Goal: Transaction & Acquisition: Book appointment/travel/reservation

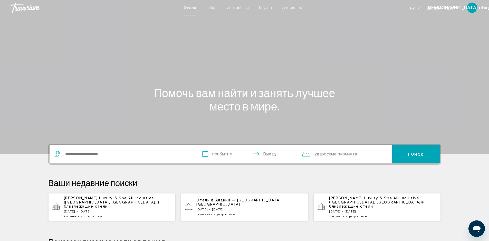
click at [98, 202] on font "и близлежащие отели" at bounding box center [112, 204] width 96 height 8
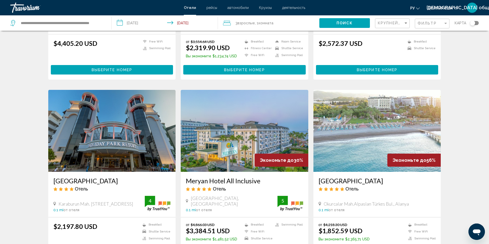
scroll to position [154, 0]
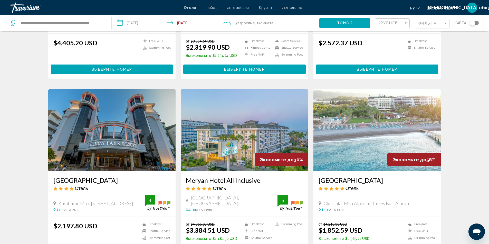
click at [403, 109] on img "Основное содержание" at bounding box center [377, 131] width 128 height 82
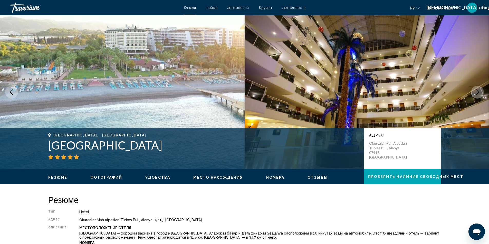
click at [480, 93] on icon "Next image" at bounding box center [477, 92] width 6 height 6
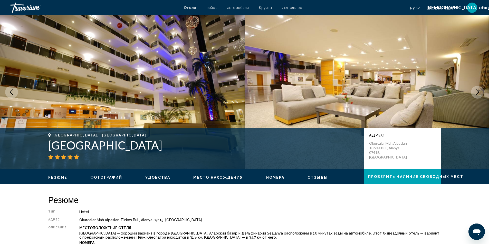
click at [480, 93] on icon "Next image" at bounding box center [477, 92] width 6 height 6
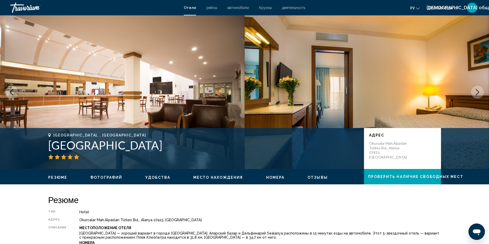
click at [480, 93] on icon "Next image" at bounding box center [477, 92] width 6 height 6
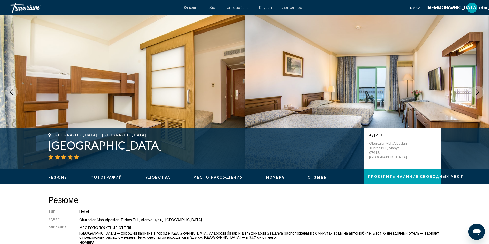
click at [480, 93] on icon "Next image" at bounding box center [477, 92] width 6 height 6
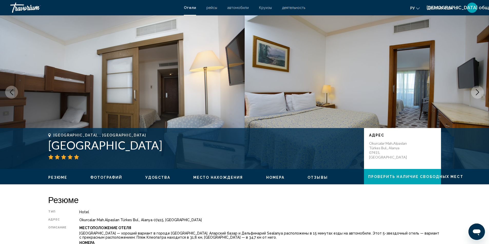
click at [480, 93] on icon "Next image" at bounding box center [477, 92] width 6 height 6
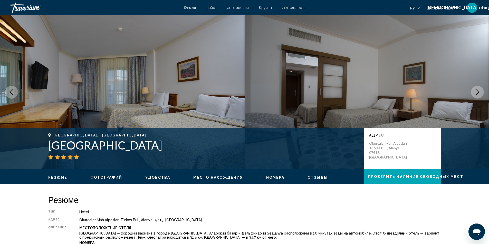
click at [480, 93] on icon "Next image" at bounding box center [477, 92] width 6 height 6
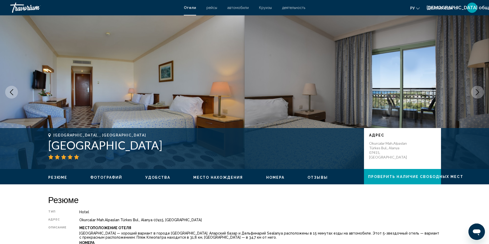
click at [480, 93] on icon "Next image" at bounding box center [477, 92] width 6 height 6
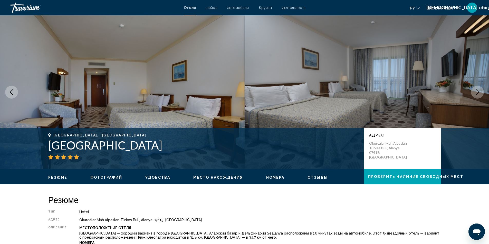
click at [480, 93] on icon "Next image" at bounding box center [477, 92] width 6 height 6
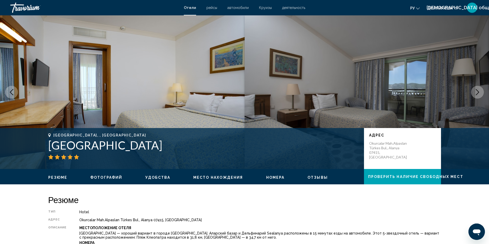
click at [480, 93] on icon "Next image" at bounding box center [477, 92] width 6 height 6
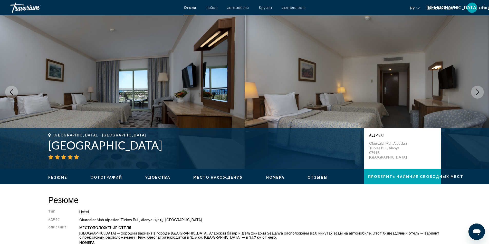
click at [480, 93] on icon "Next image" at bounding box center [477, 92] width 6 height 6
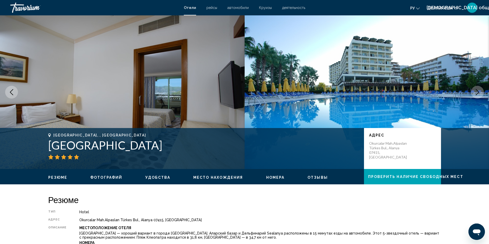
click at [480, 93] on icon "Next image" at bounding box center [477, 92] width 6 height 6
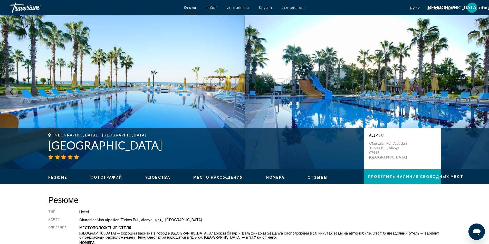
click at [480, 93] on icon "Next image" at bounding box center [477, 92] width 6 height 6
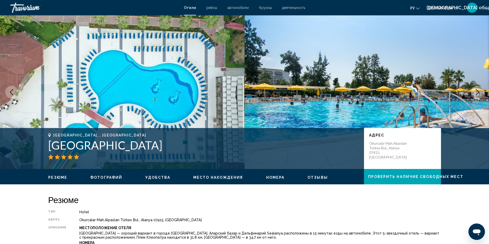
click at [480, 93] on icon "Next image" at bounding box center [477, 92] width 6 height 6
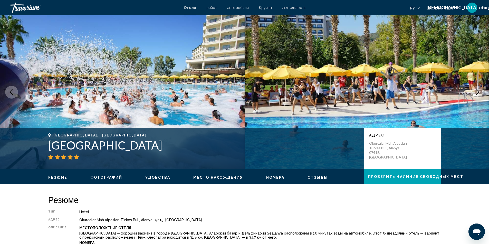
click at [480, 93] on icon "Next image" at bounding box center [477, 92] width 6 height 6
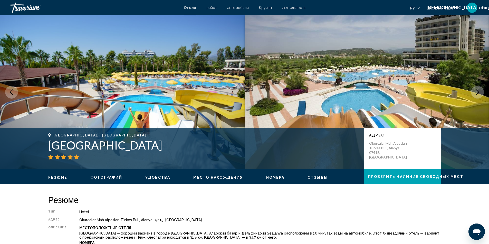
click at [480, 93] on icon "Next image" at bounding box center [477, 92] width 6 height 6
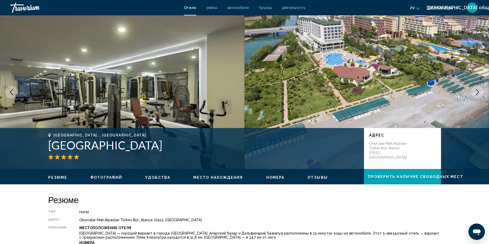
click at [480, 93] on icon "Next image" at bounding box center [477, 92] width 6 height 6
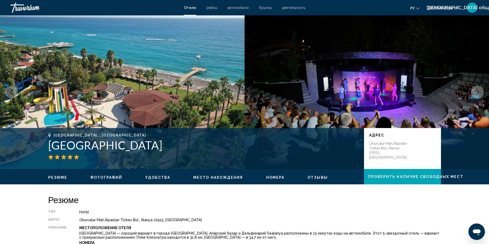
click at [480, 93] on icon "Next image" at bounding box center [477, 92] width 6 height 6
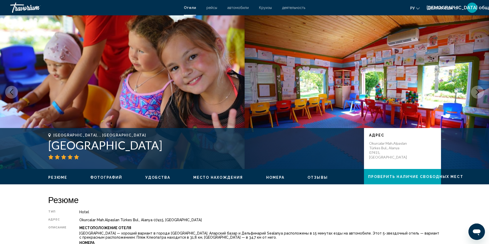
click at [480, 93] on icon "Next image" at bounding box center [477, 92] width 6 height 6
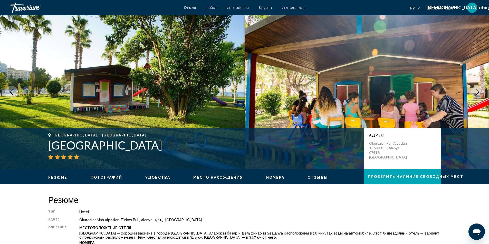
click at [480, 93] on icon "Next image" at bounding box center [477, 92] width 6 height 6
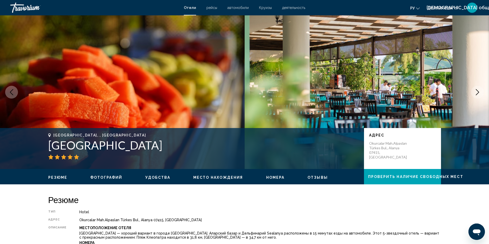
click at [480, 93] on icon "Next image" at bounding box center [477, 92] width 6 height 6
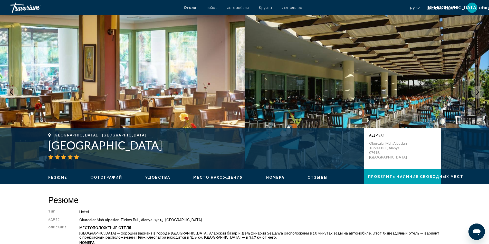
click at [480, 93] on icon "Next image" at bounding box center [477, 92] width 6 height 6
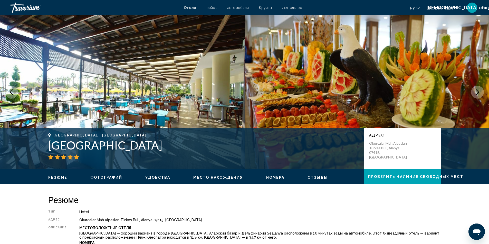
click at [480, 93] on button "Next image" at bounding box center [477, 92] width 13 height 13
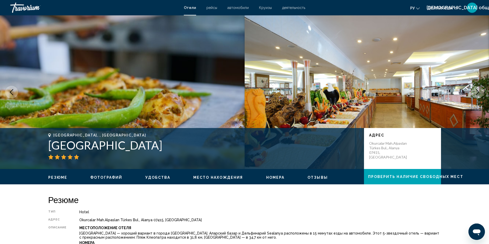
click at [480, 93] on button "Next image" at bounding box center [477, 92] width 13 height 13
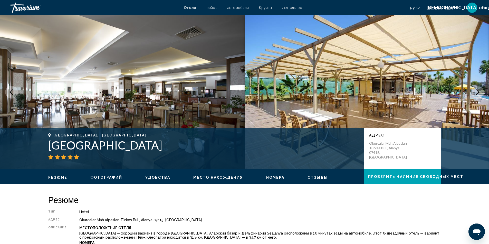
click at [480, 93] on button "Next image" at bounding box center [477, 92] width 13 height 13
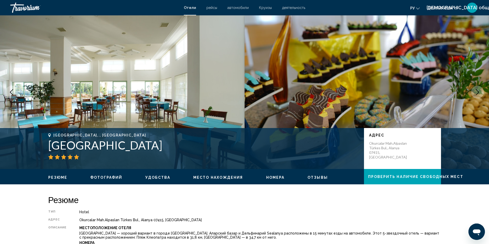
click at [480, 93] on button "Next image" at bounding box center [477, 92] width 13 height 13
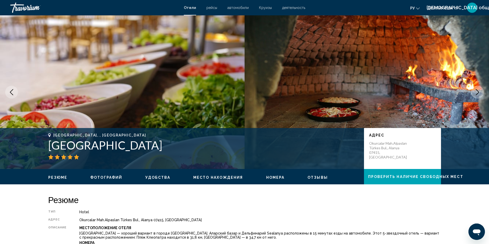
click at [480, 93] on button "Next image" at bounding box center [477, 92] width 13 height 13
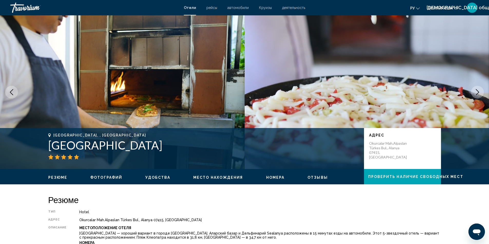
click at [480, 93] on button "Next image" at bounding box center [477, 92] width 13 height 13
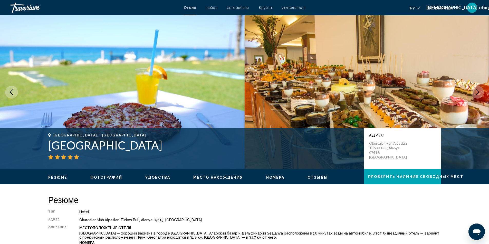
click at [480, 93] on button "Next image" at bounding box center [477, 92] width 13 height 13
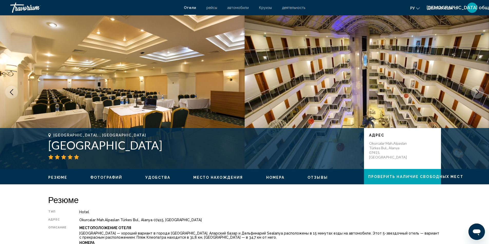
click at [480, 93] on button "Next image" at bounding box center [477, 92] width 13 height 13
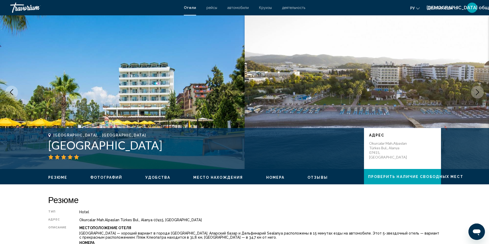
click at [480, 93] on button "Next image" at bounding box center [477, 92] width 13 height 13
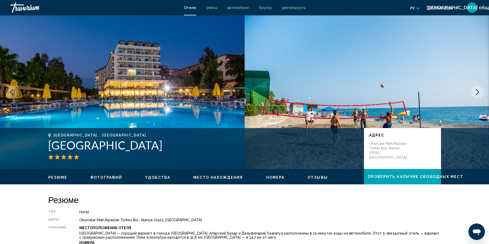
click at [480, 93] on button "Next image" at bounding box center [477, 92] width 13 height 13
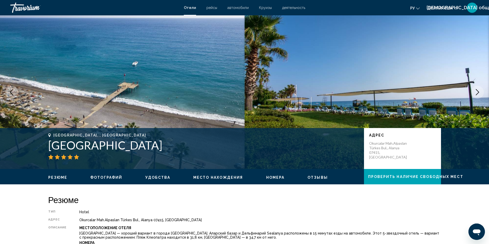
click at [480, 93] on button "Next image" at bounding box center [477, 92] width 13 height 13
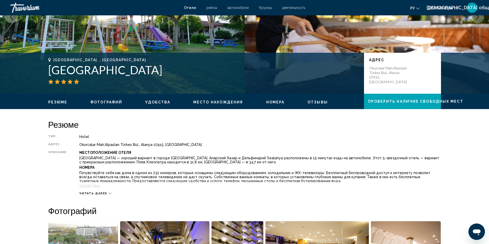
scroll to position [77, 0]
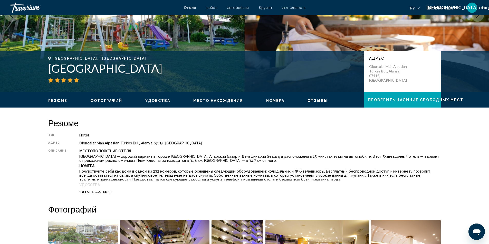
click at [91, 192] on span "Читать далее" at bounding box center [93, 192] width 28 height 3
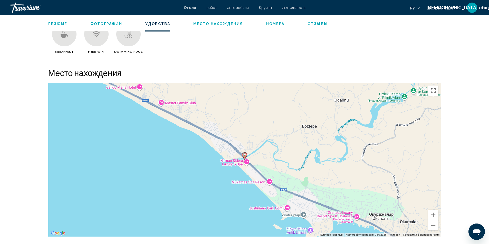
scroll to position [431, 0]
